Goal: Navigation & Orientation: Find specific page/section

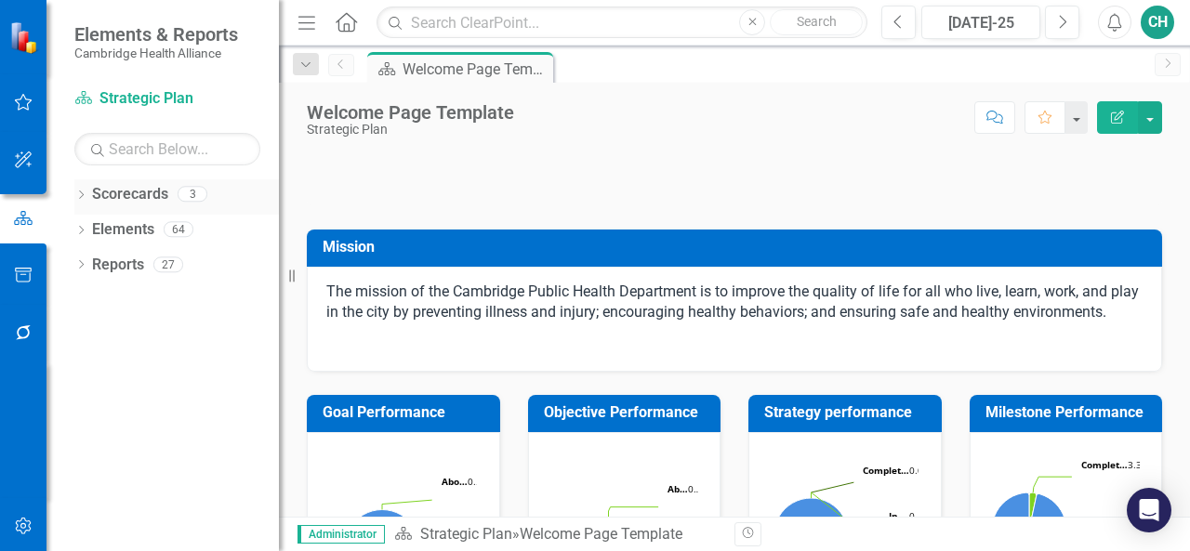
click at [82, 202] on div "Dropdown" at bounding box center [80, 197] width 13 height 16
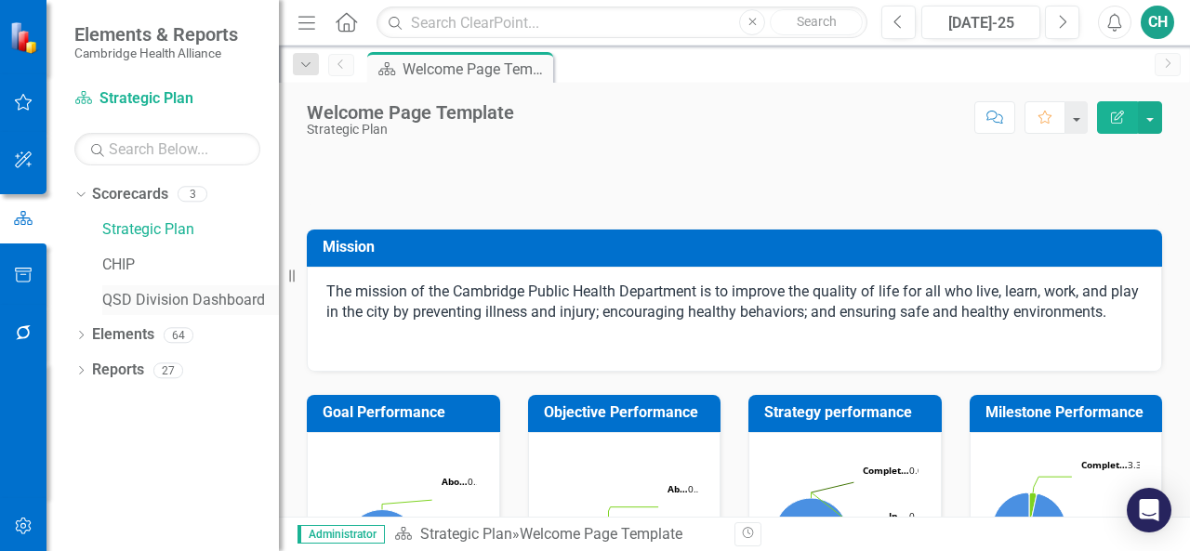
click at [179, 309] on link "QSD Division Dashboard" at bounding box center [190, 300] width 177 height 21
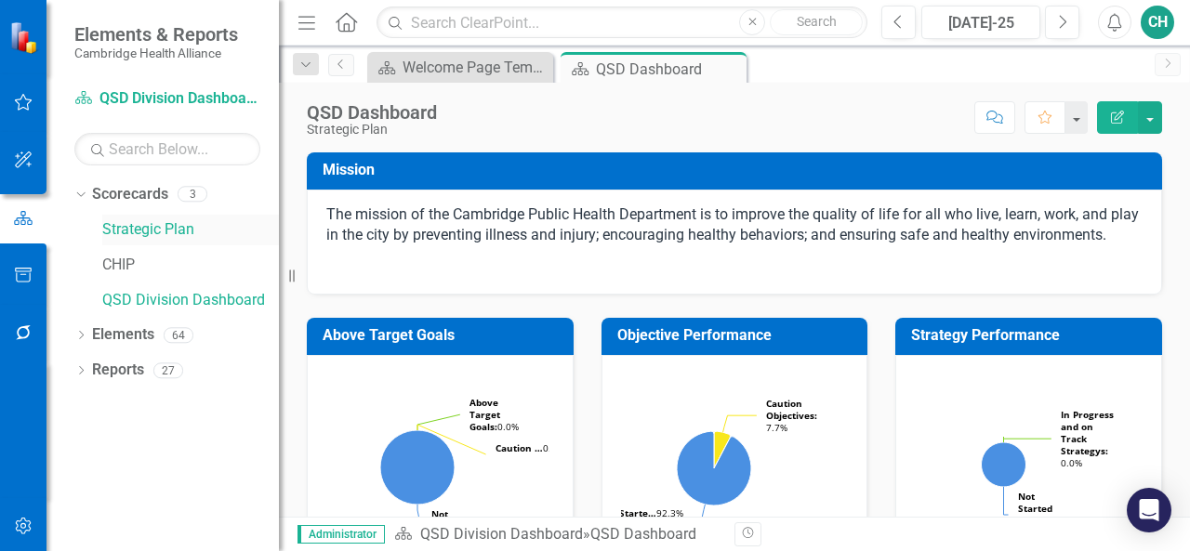
click at [143, 228] on link "Strategic Plan" at bounding box center [190, 229] width 177 height 21
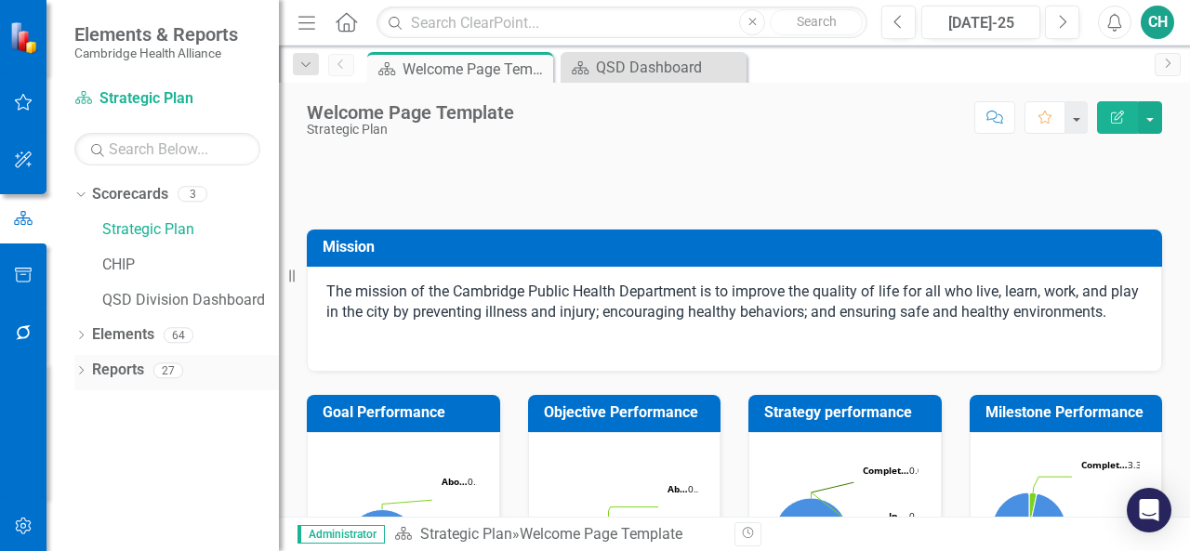
click at [76, 371] on icon "Dropdown" at bounding box center [80, 372] width 13 height 10
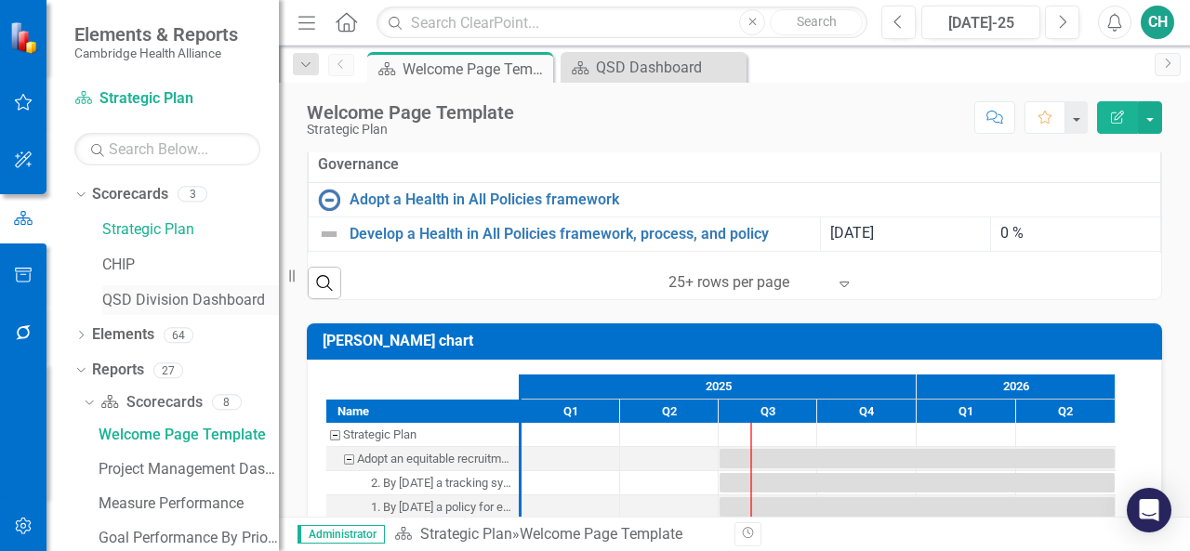
click at [201, 306] on link "QSD Division Dashboard" at bounding box center [190, 300] width 177 height 21
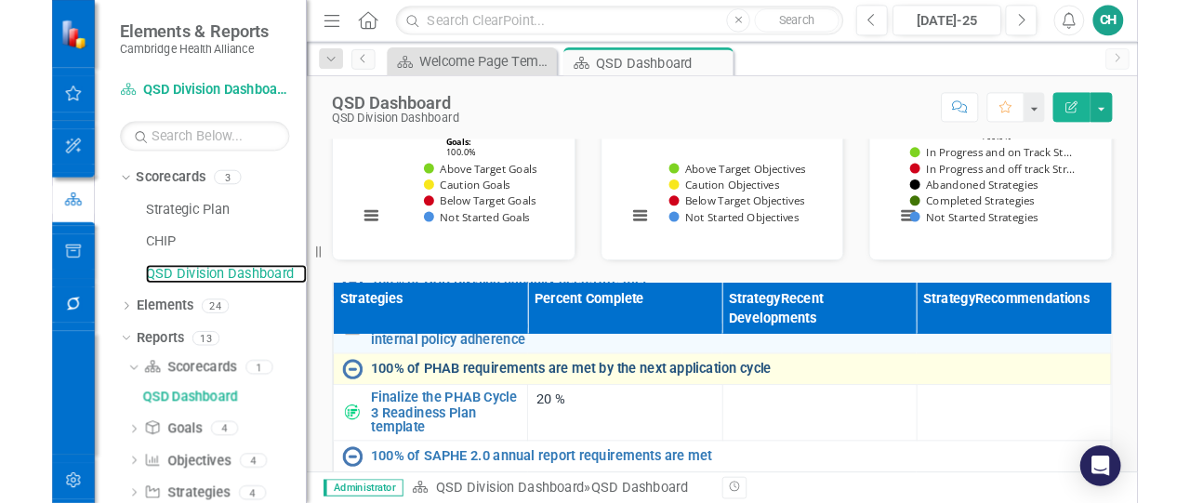
scroll to position [470, 0]
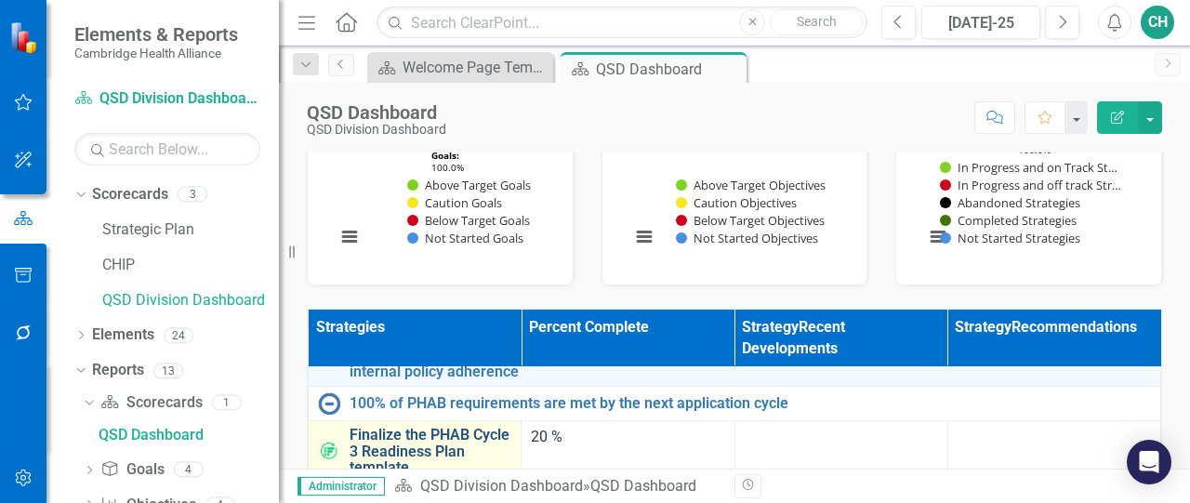
click at [433, 453] on link "Finalize the PHAB Cycle 3 Readiness Plan template" at bounding box center [431, 451] width 162 height 49
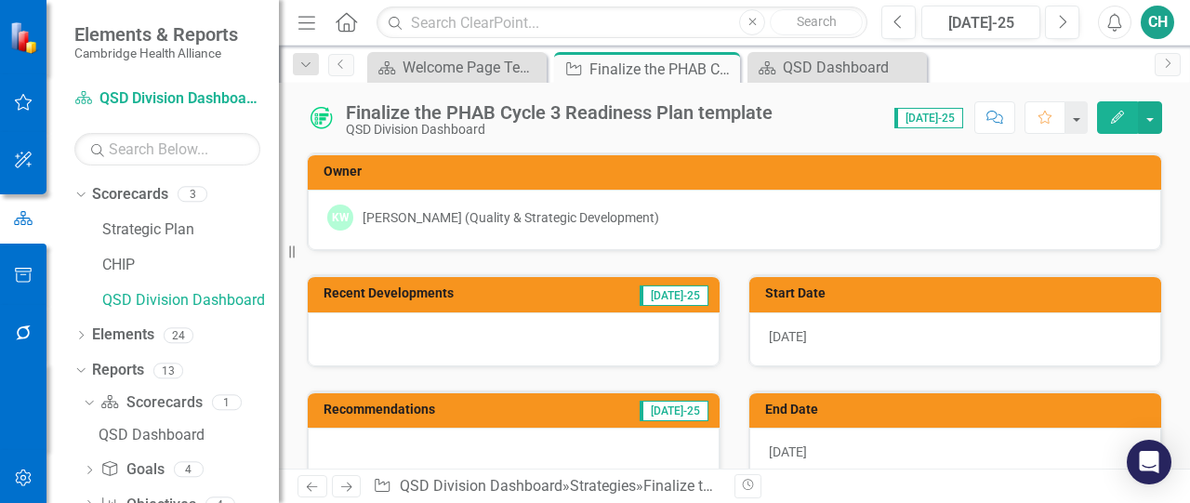
checkbox input "true"
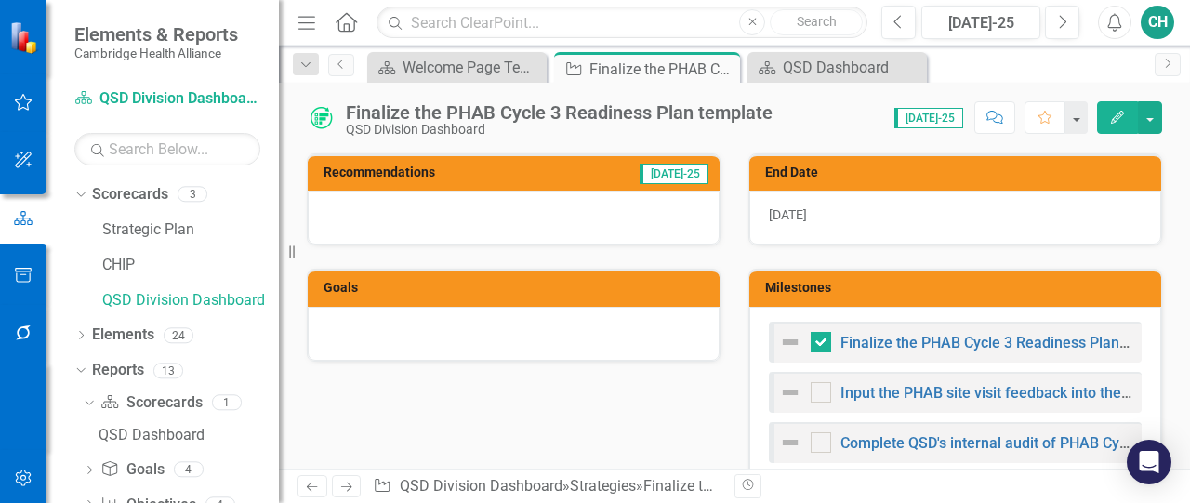
scroll to position [279, 0]
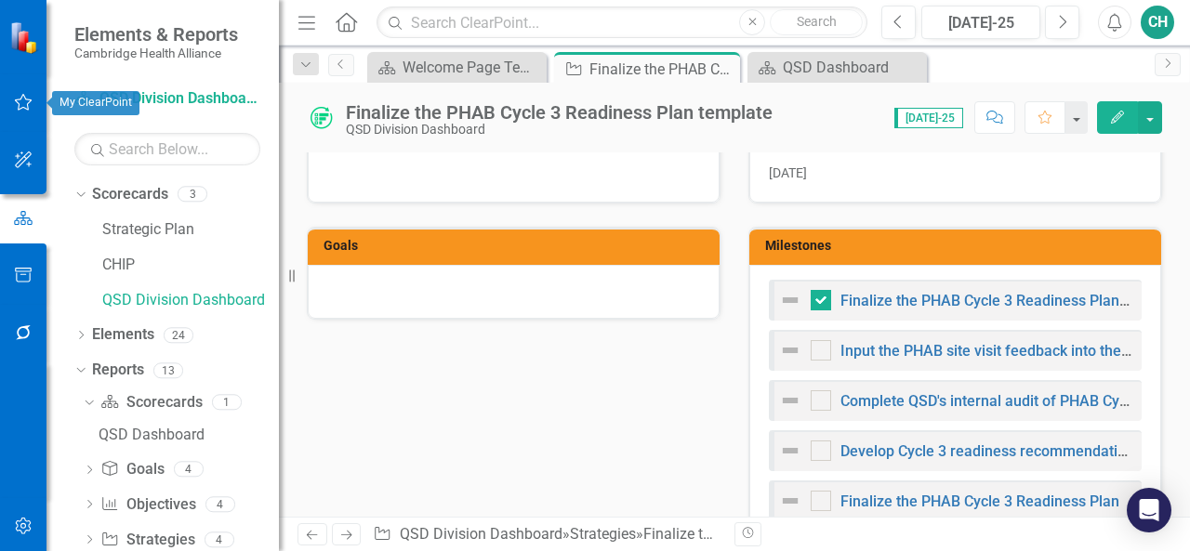
click at [26, 110] on icon "button" at bounding box center [24, 102] width 18 height 17
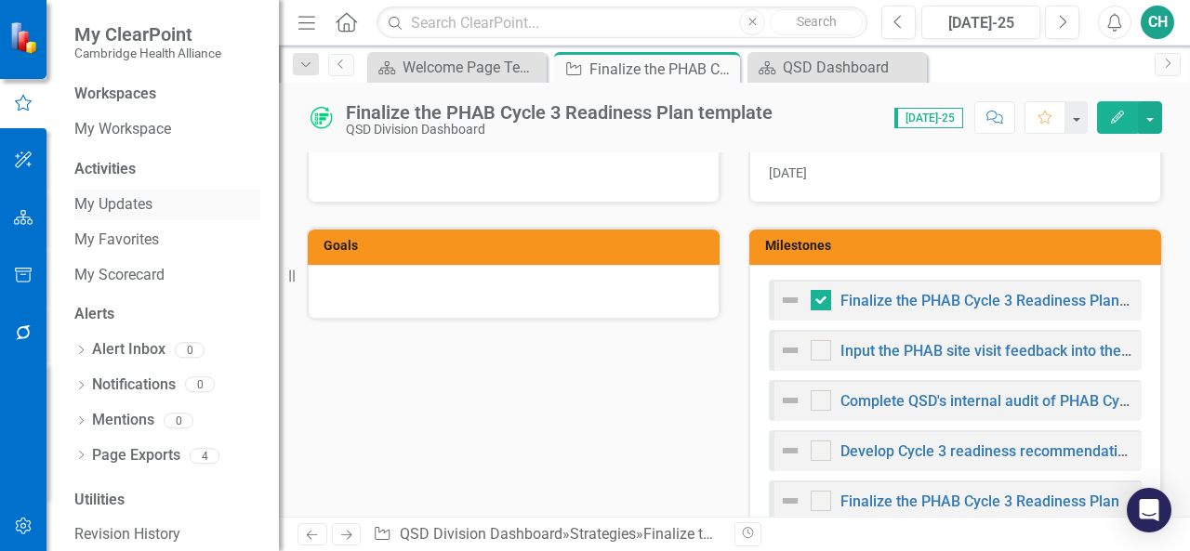
click at [136, 211] on link "My Updates" at bounding box center [167, 204] width 186 height 21
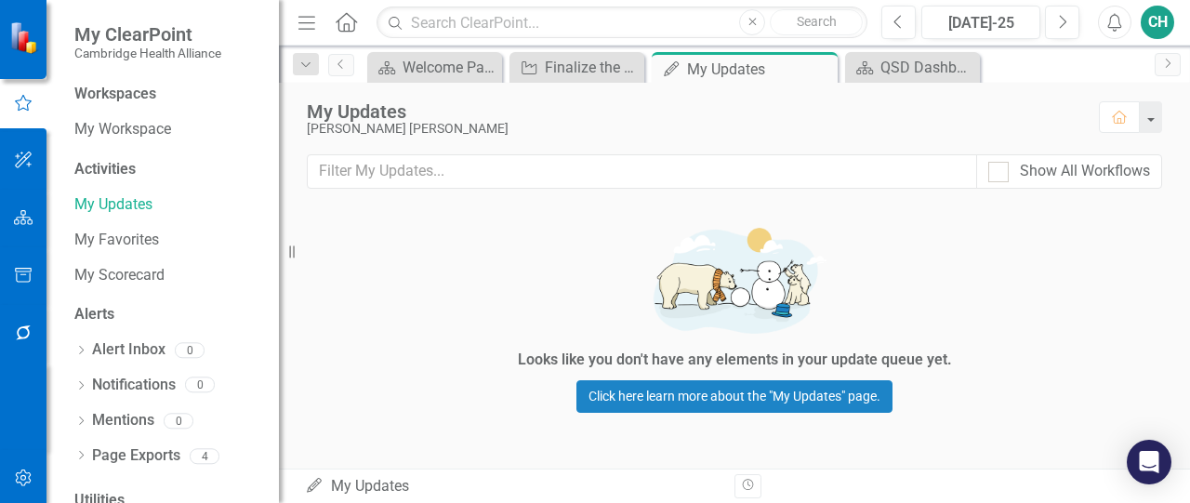
click at [24, 216] on icon "button" at bounding box center [24, 217] width 20 height 15
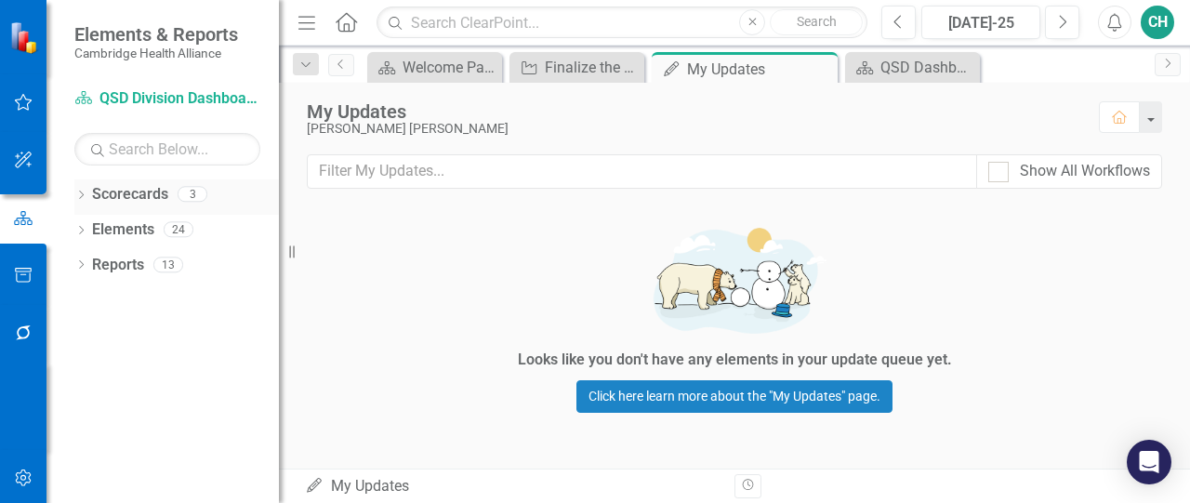
click at [110, 206] on div "Scorecards" at bounding box center [130, 194] width 76 height 31
click at [139, 187] on link "Scorecards" at bounding box center [130, 194] width 76 height 21
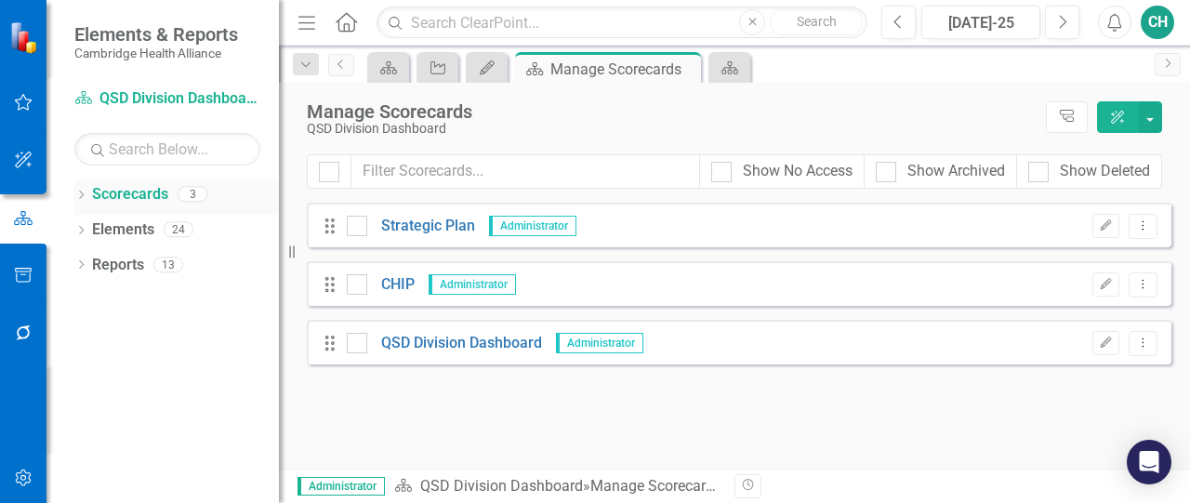
click at [83, 197] on icon "Dropdown" at bounding box center [80, 197] width 13 height 10
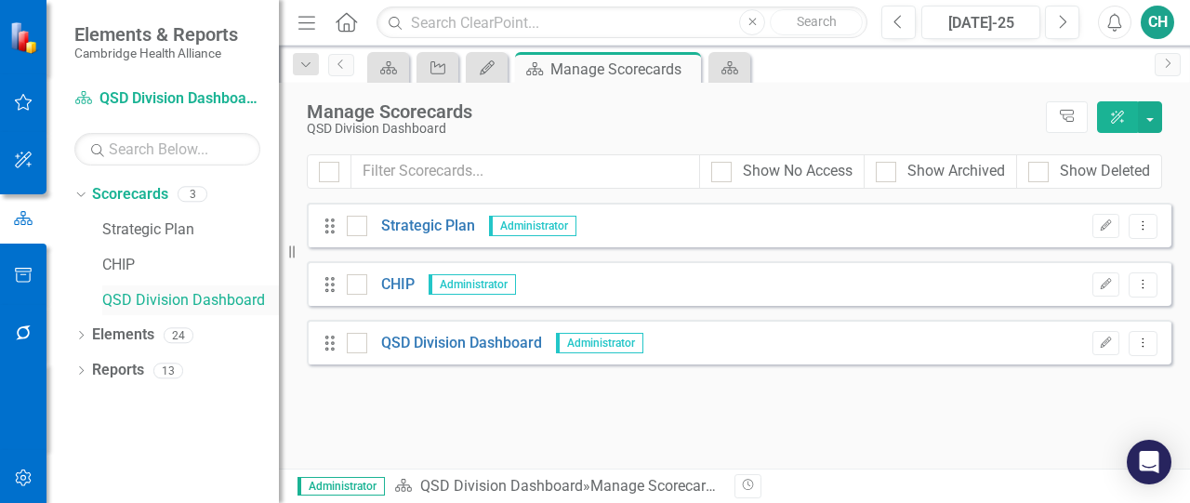
click at [127, 305] on link "QSD Division Dashboard" at bounding box center [190, 300] width 177 height 21
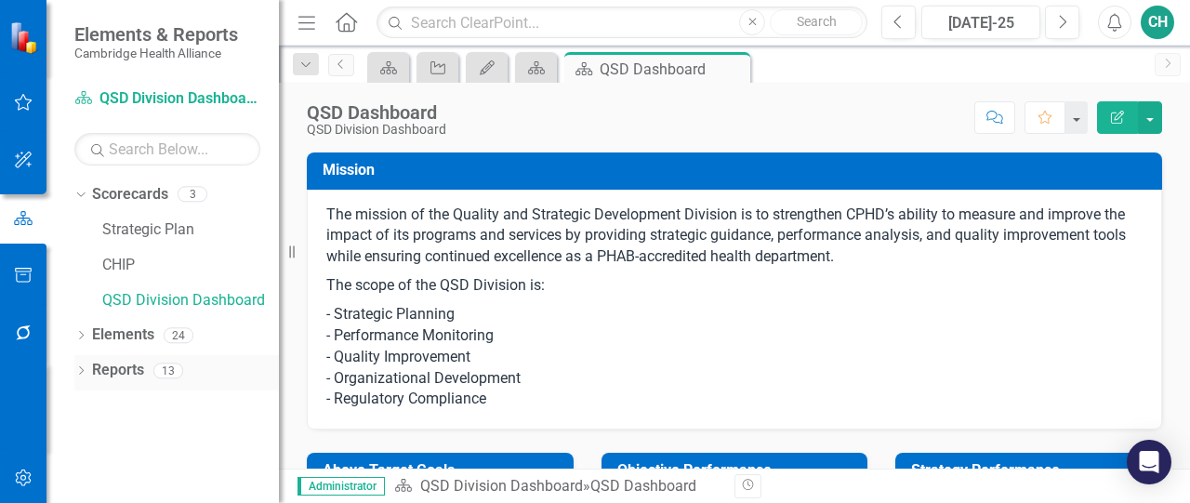
click at [86, 371] on icon "Dropdown" at bounding box center [80, 372] width 13 height 10
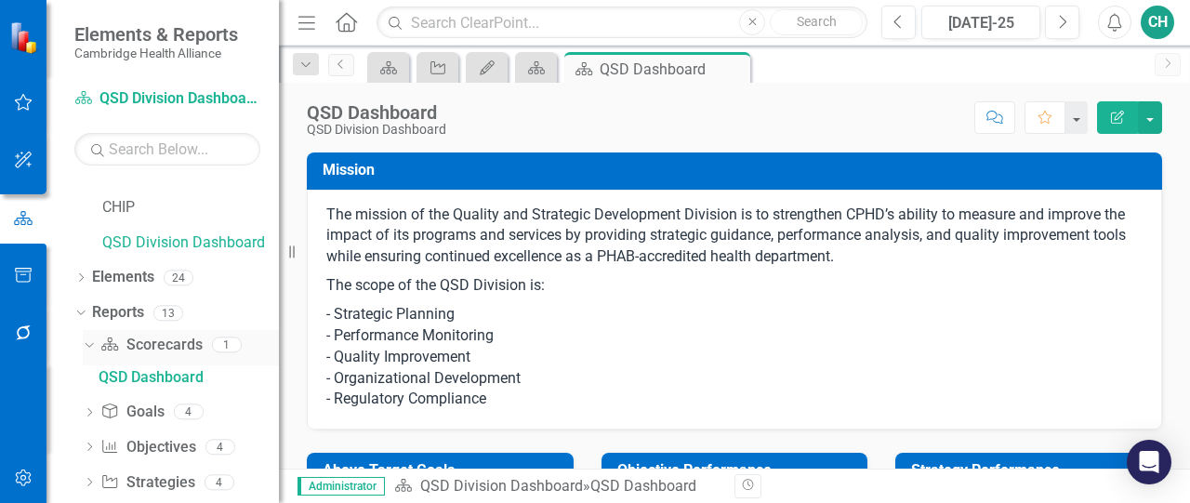
scroll to position [84, 0]
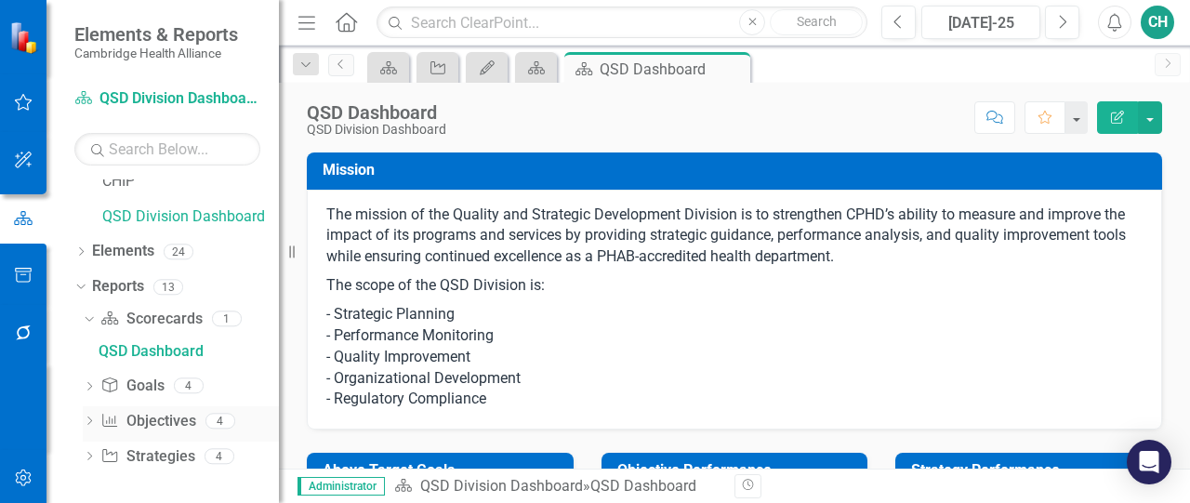
click at [171, 429] on link "Objective Objectives" at bounding box center [147, 421] width 95 height 21
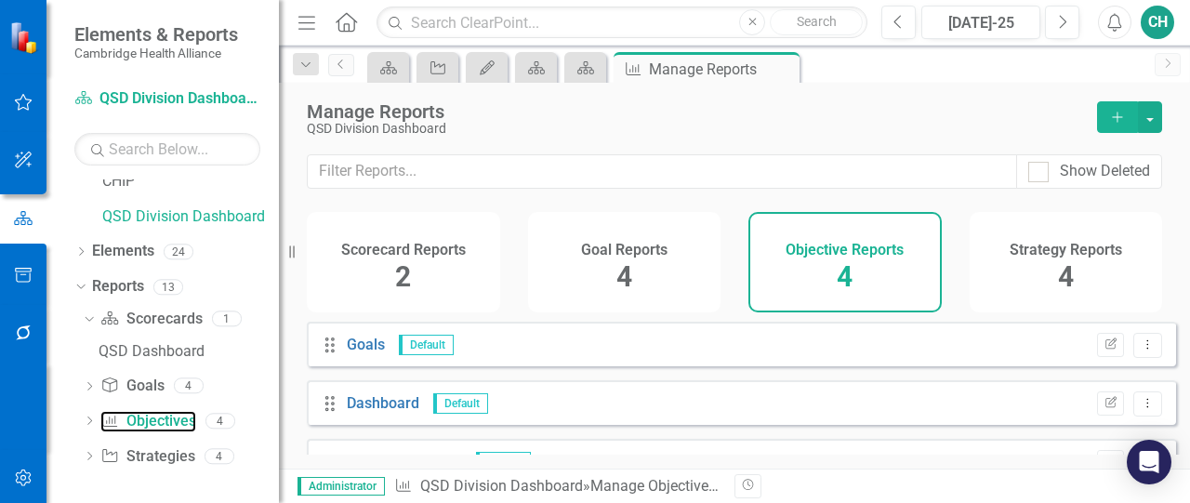
scroll to position [93, 0]
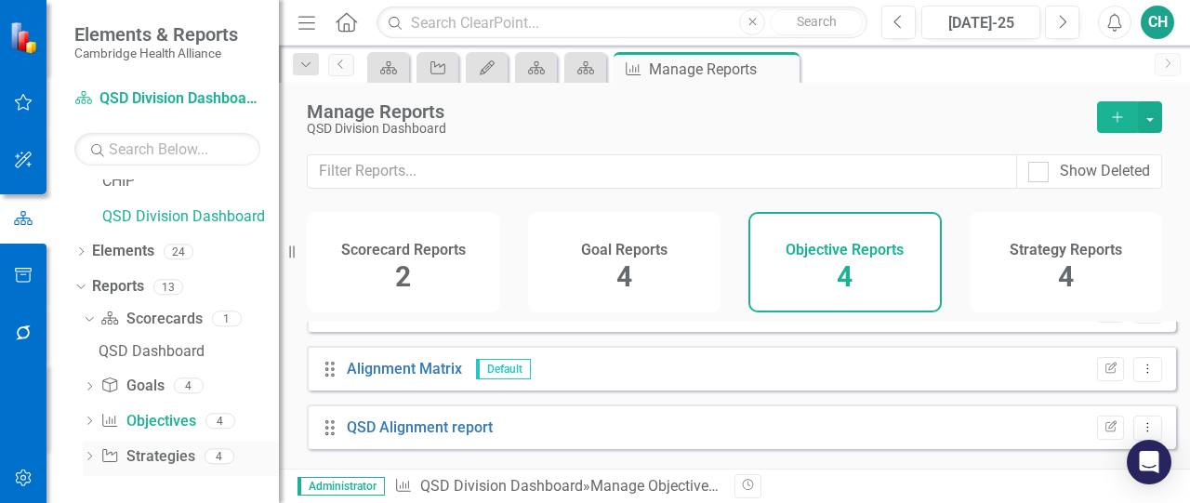
click at [185, 457] on link "Strategy Strategies" at bounding box center [147, 456] width 94 height 21
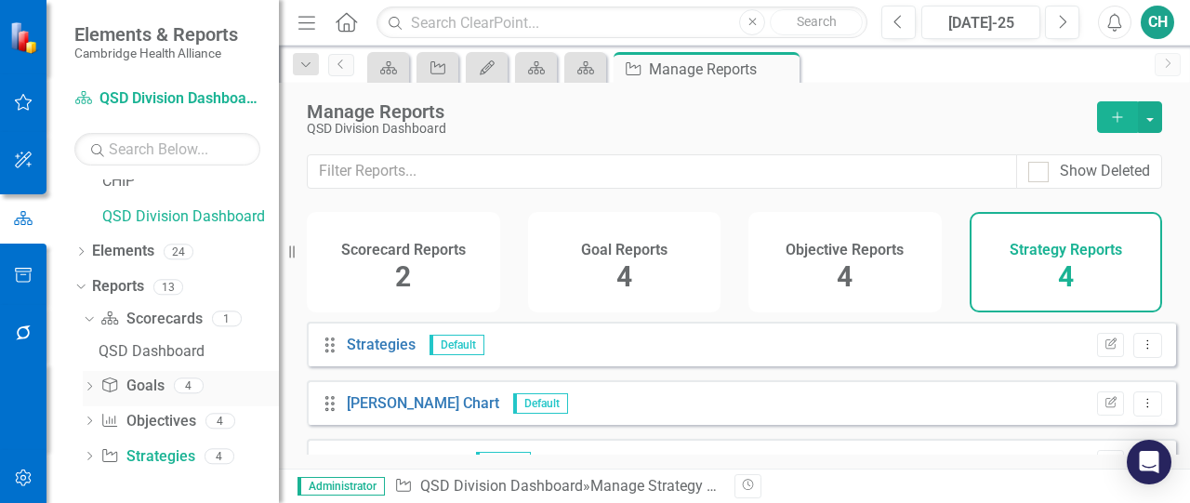
click at [156, 386] on link "Goal Goals" at bounding box center [131, 386] width 63 height 21
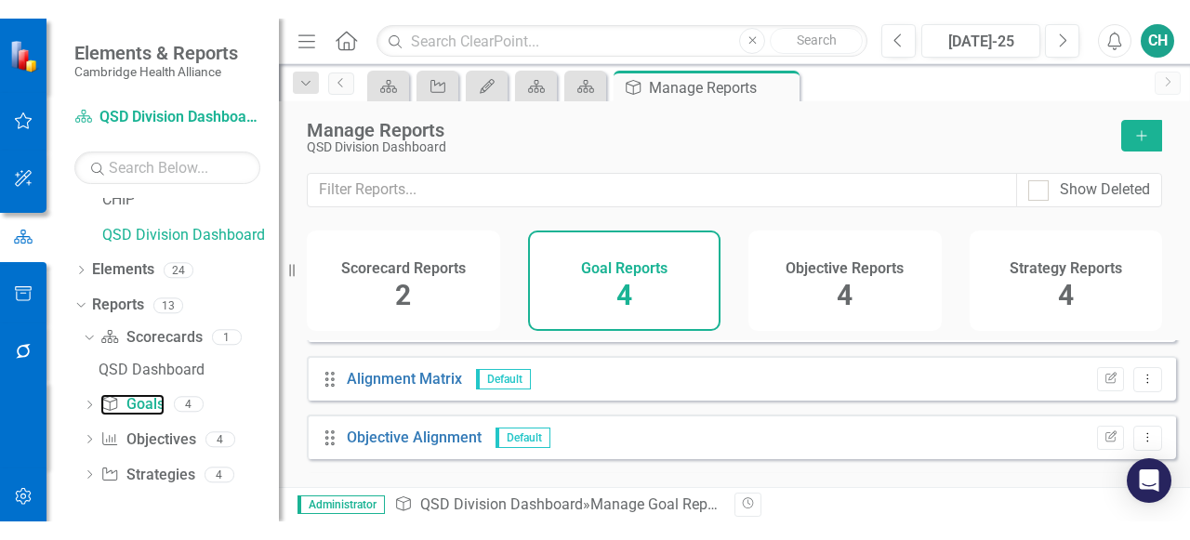
scroll to position [100, 0]
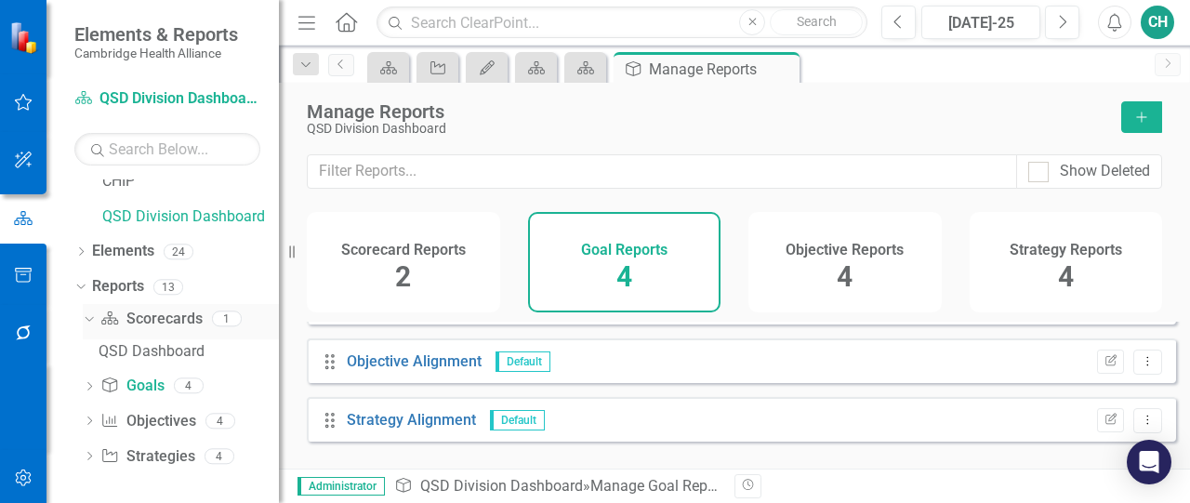
click at [182, 331] on div "Scorecard Scorecards" at bounding box center [150, 319] width 101 height 31
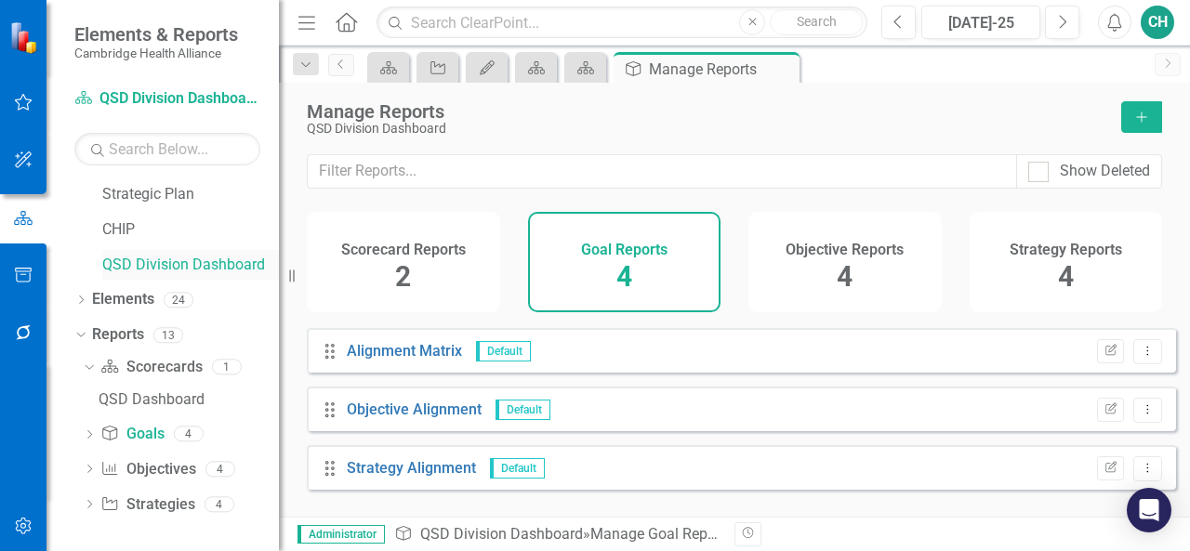
scroll to position [0, 0]
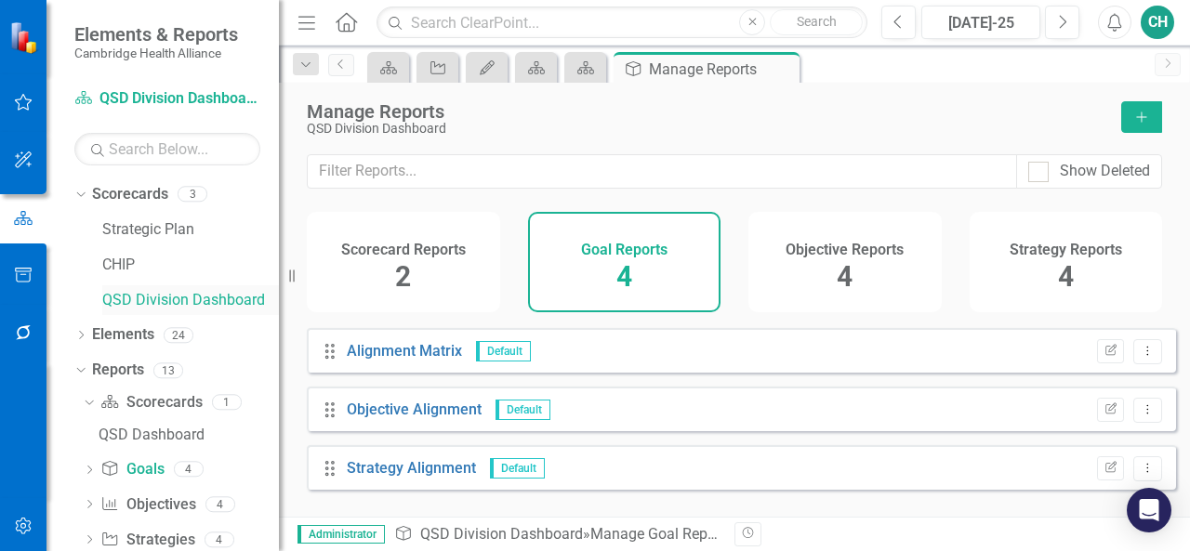
click at [168, 299] on link "QSD Division Dashboard" at bounding box center [190, 300] width 177 height 21
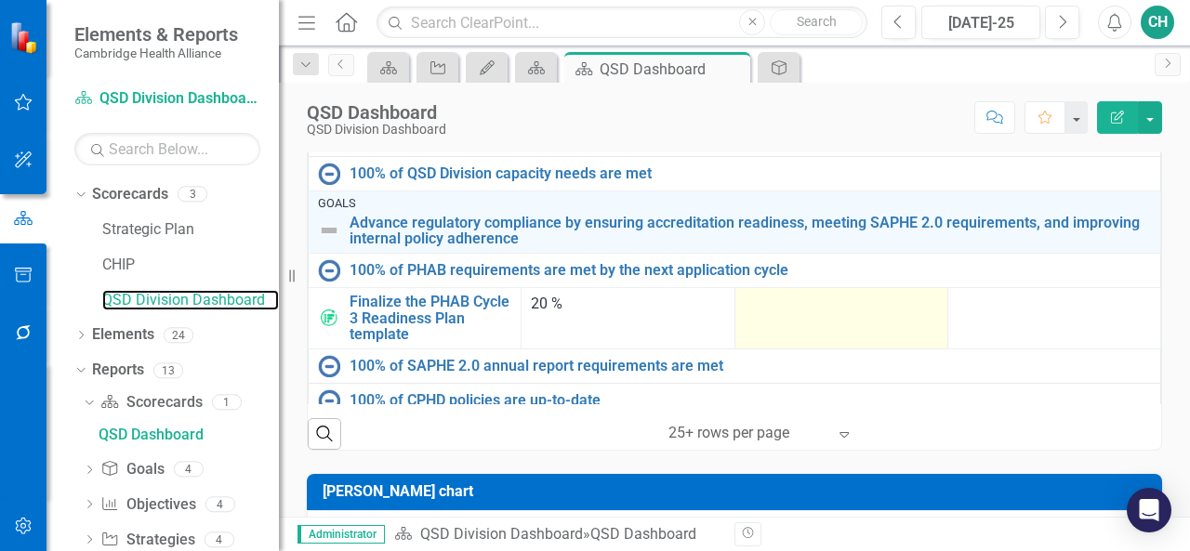
scroll to position [192, 0]
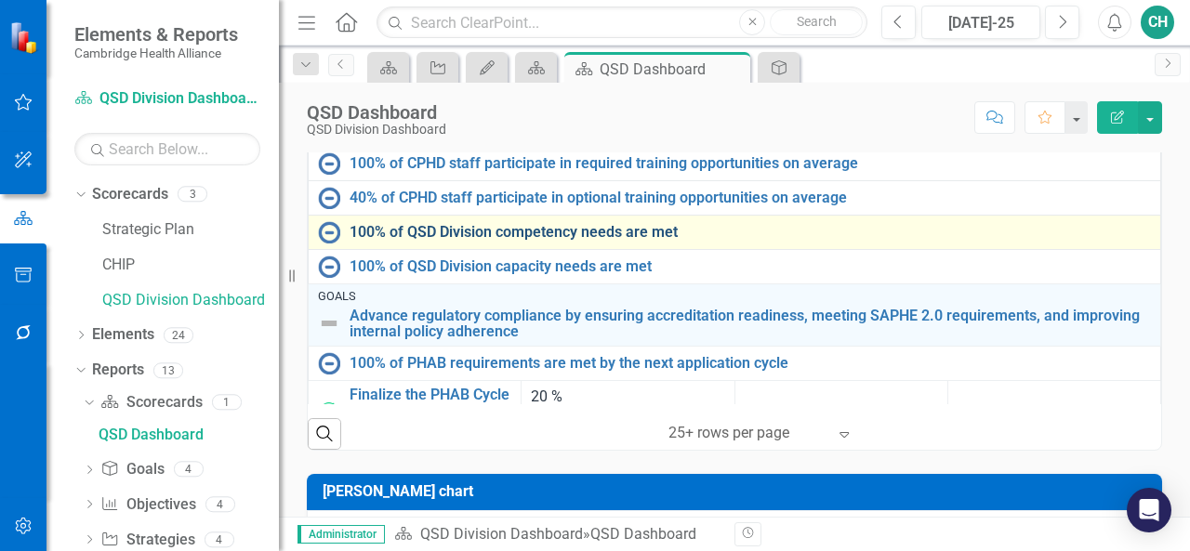
click at [618, 231] on link "100% of QSD Division competency needs are met" at bounding box center [750, 232] width 801 height 17
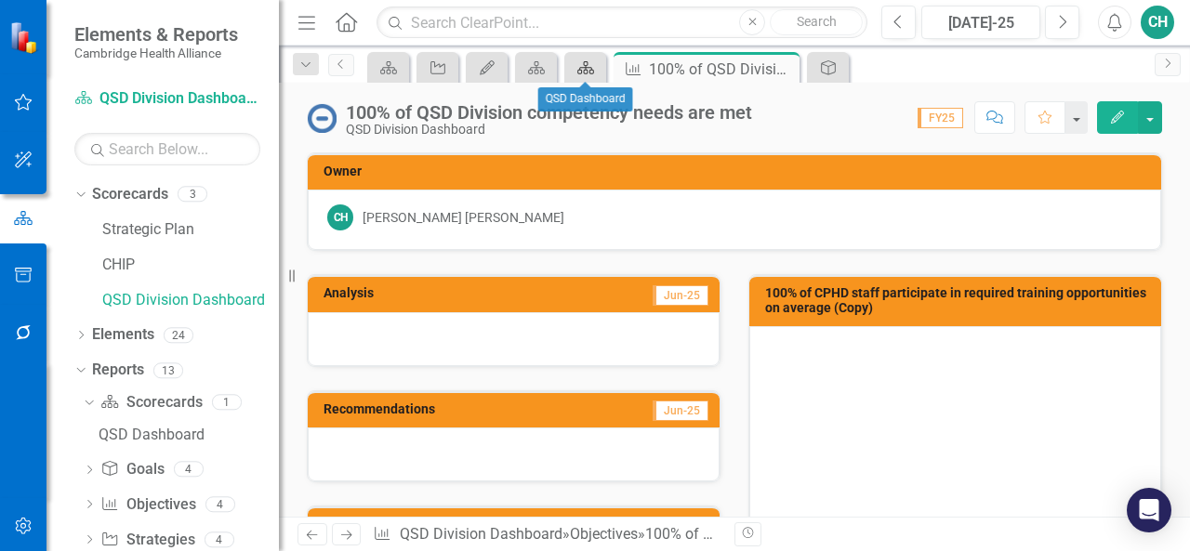
click at [588, 72] on icon "Scorecard" at bounding box center [585, 67] width 19 height 15
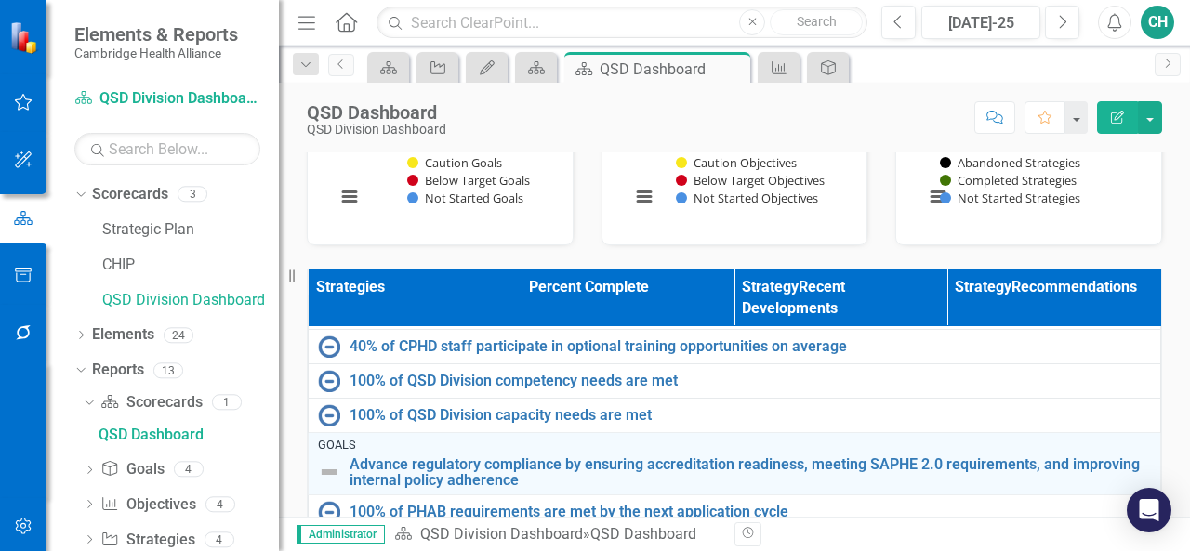
scroll to position [279, 0]
